Goal: Task Accomplishment & Management: Complete application form

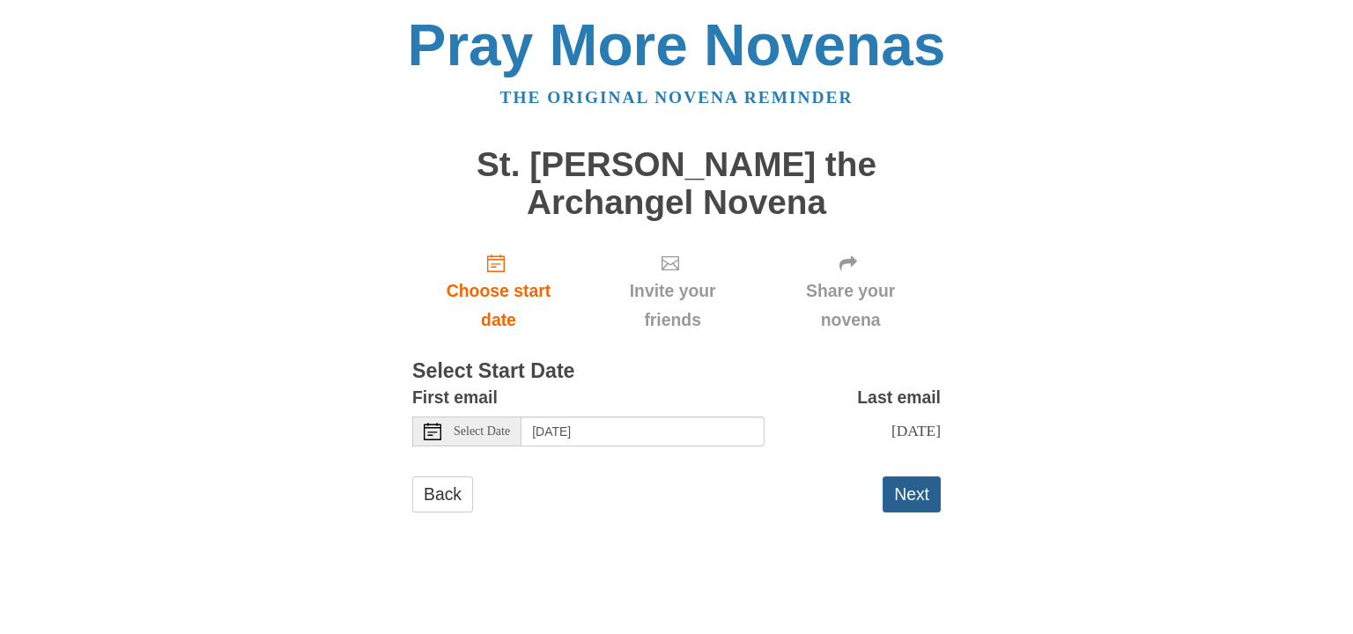
click at [906, 492] on button "Next" at bounding box center [912, 495] width 58 height 36
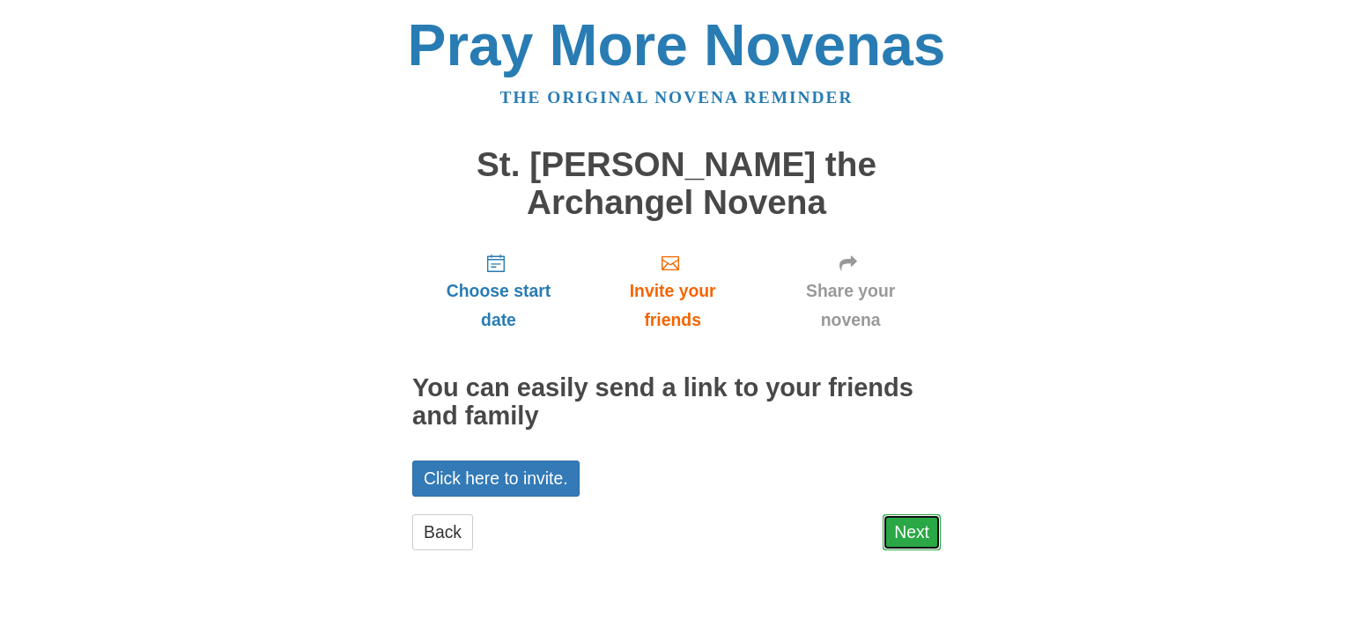
click at [909, 525] on link "Next" at bounding box center [912, 532] width 58 height 36
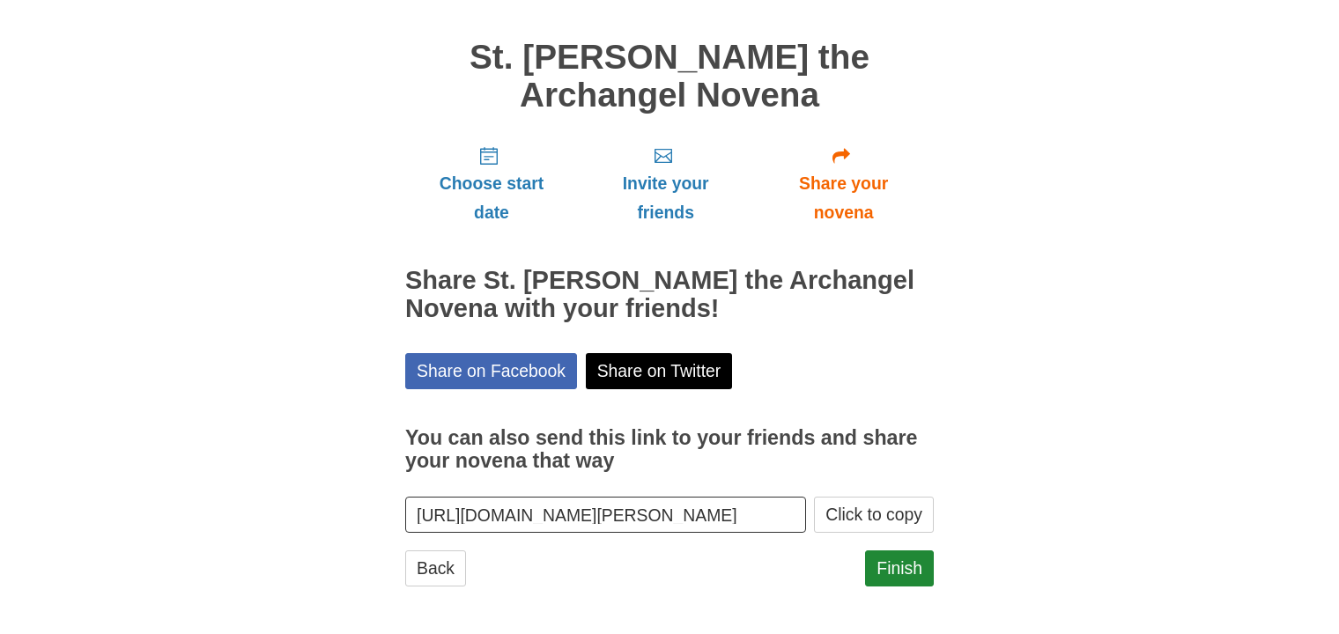
scroll to position [109, 0]
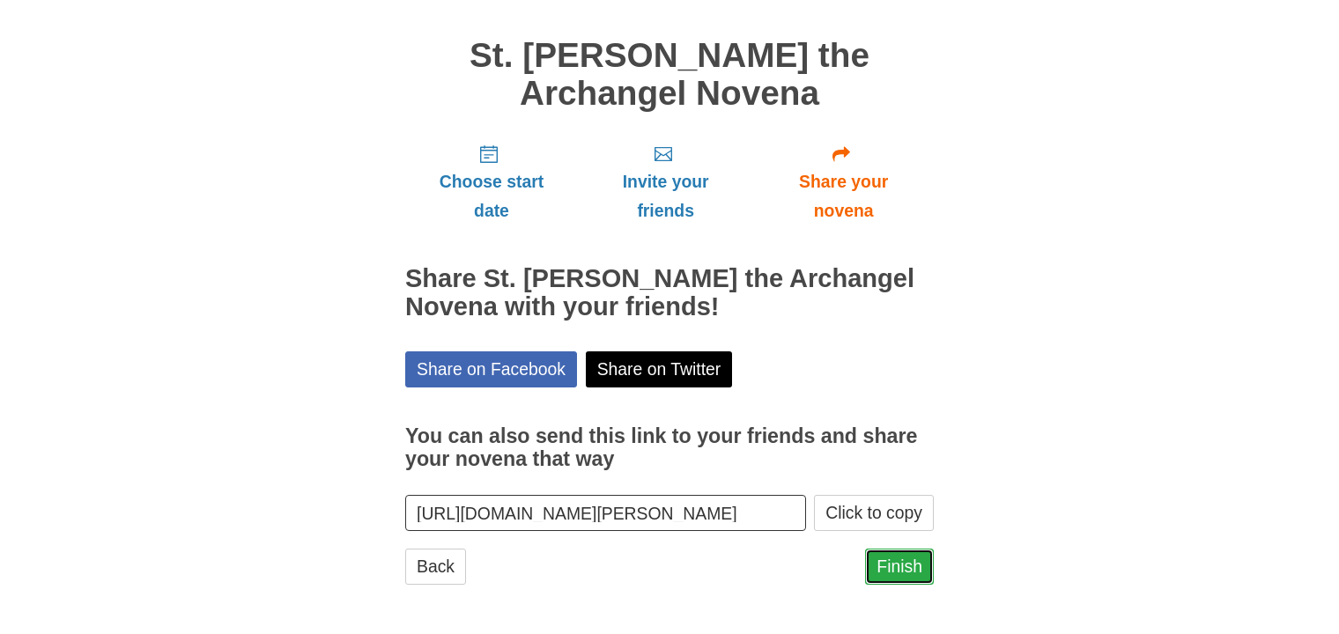
click at [899, 569] on link "Finish" at bounding box center [899, 567] width 69 height 36
